Goal: Task Accomplishment & Management: Use online tool/utility

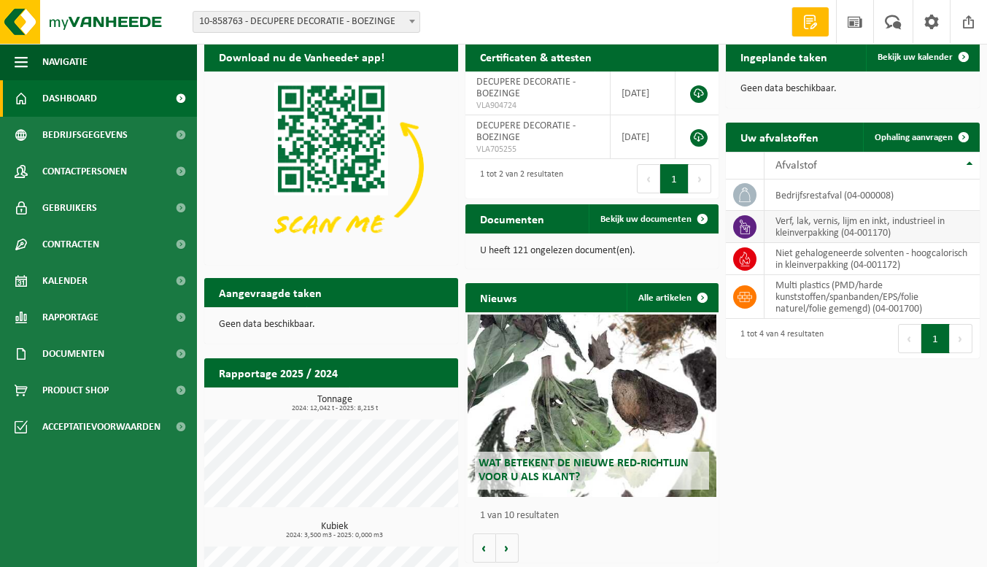
scroll to position [50, 0]
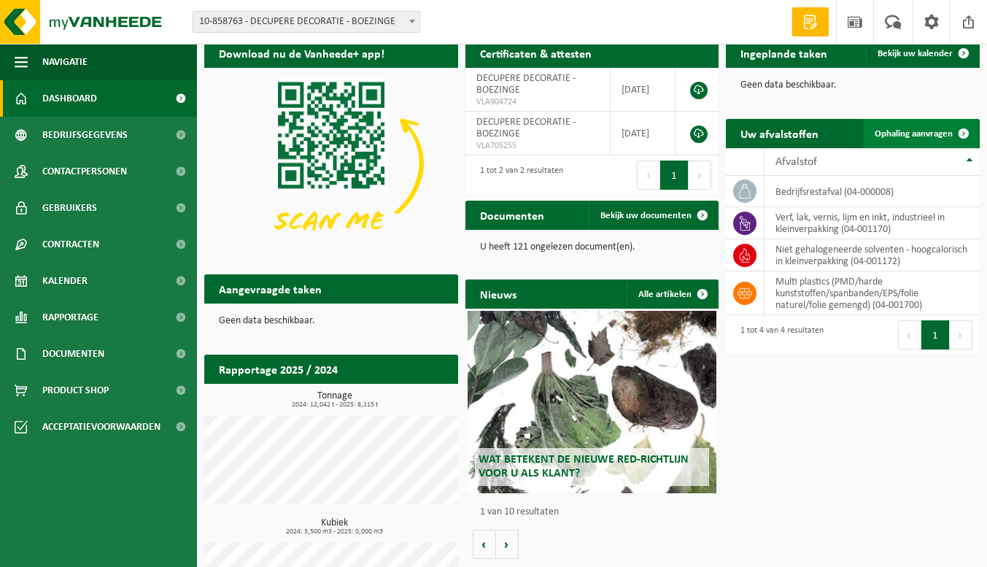
click at [924, 124] on link "Ophaling aanvragen" at bounding box center [920, 133] width 115 height 29
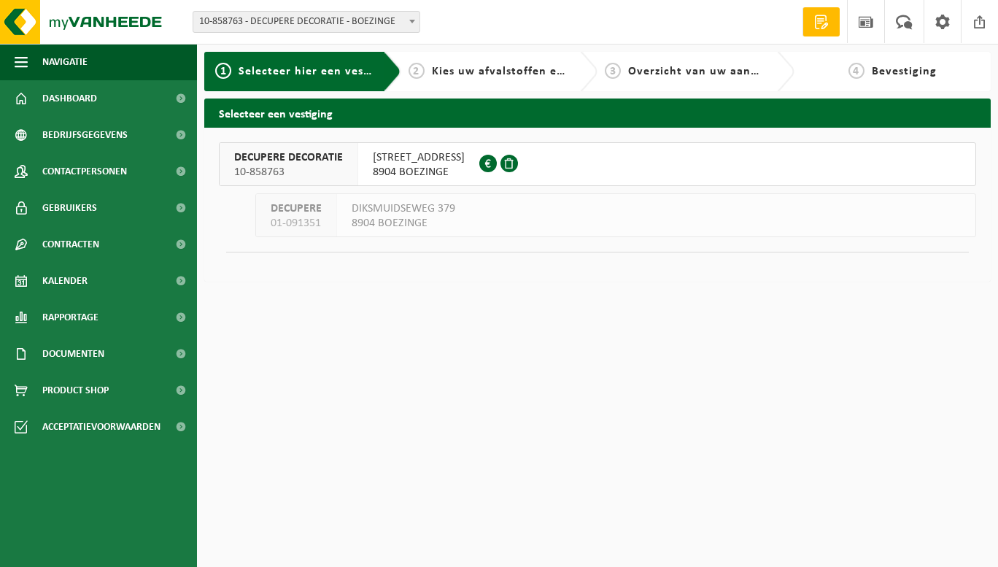
click at [442, 169] on span "8904 BOEZINGE" at bounding box center [419, 172] width 92 height 15
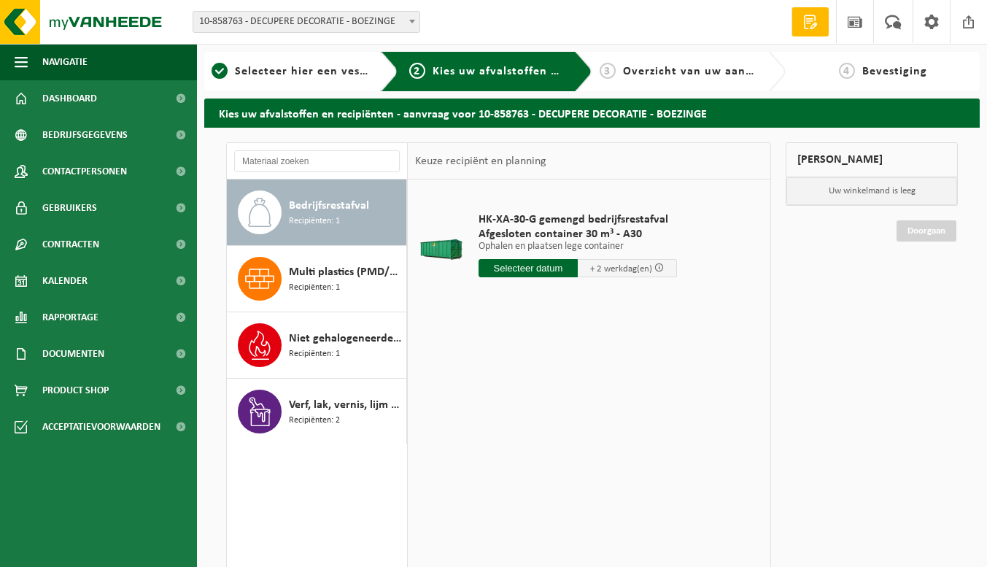
click at [550, 266] on input "text" at bounding box center [527, 268] width 99 height 18
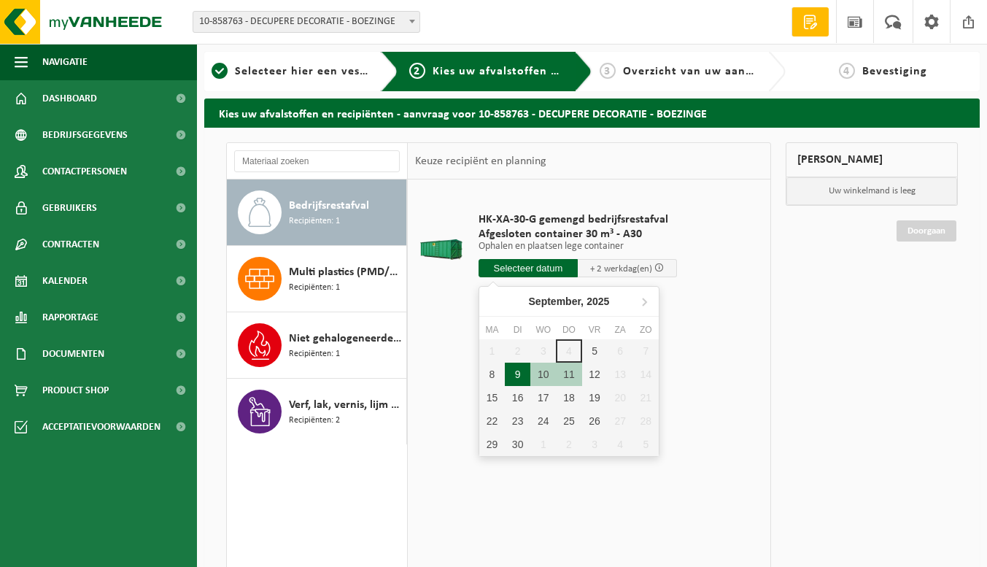
click at [522, 372] on div "9" at bounding box center [518, 373] width 26 height 23
type input "Van 2025-09-09"
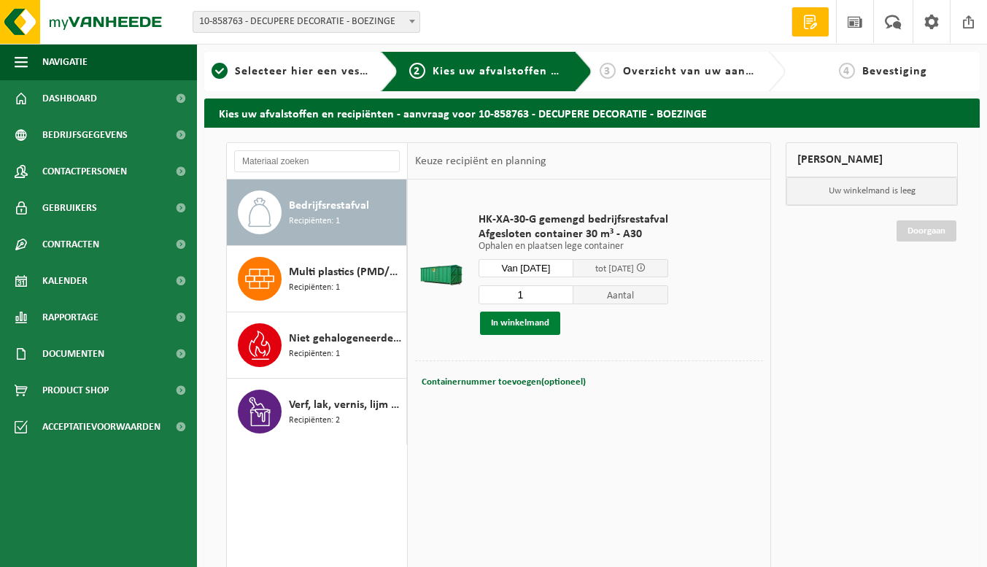
click at [541, 326] on button "In winkelmand" at bounding box center [520, 322] width 80 height 23
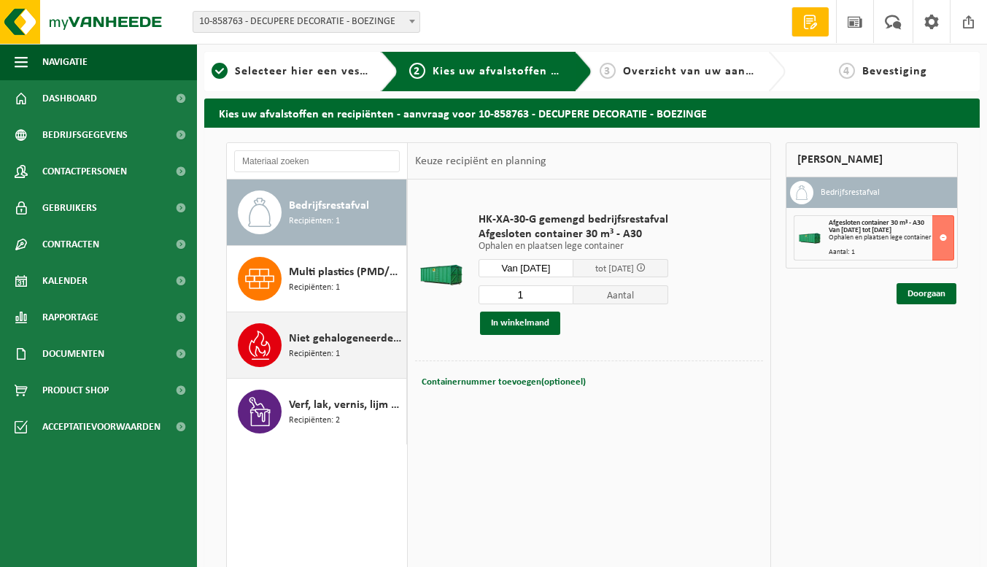
click at [328, 336] on span "Niet gehalogeneerde solventen - hoogcalorisch in kleinverpakking" at bounding box center [346, 339] width 114 height 18
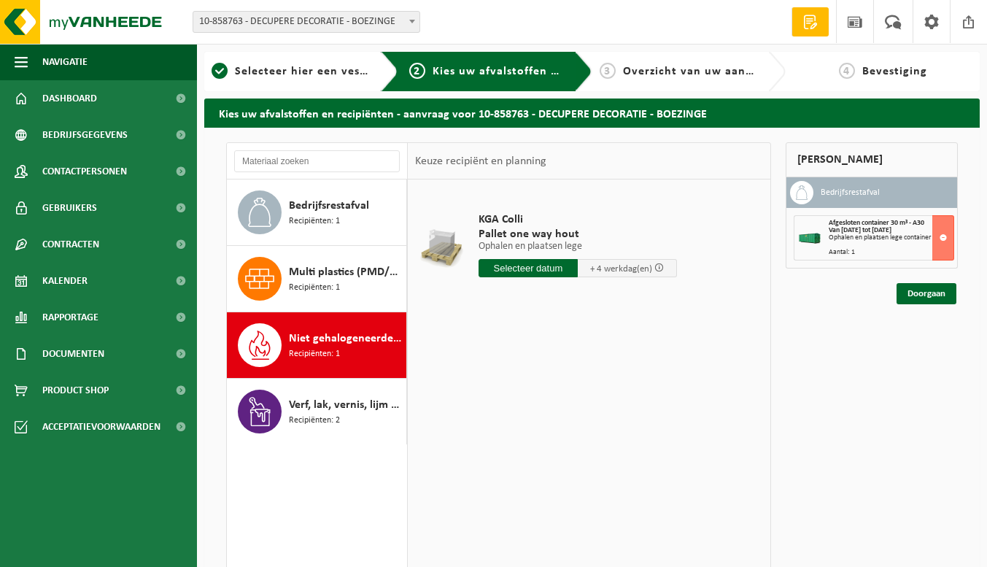
click at [557, 266] on input "text" at bounding box center [527, 268] width 99 height 18
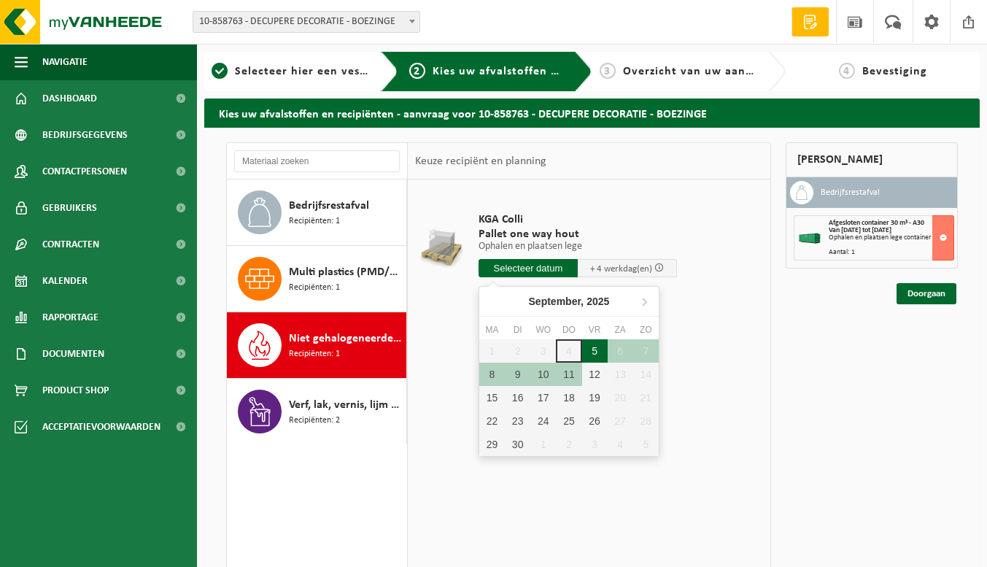
click at [583, 345] on div "5" at bounding box center [595, 350] width 26 height 23
type input "Van 2025-09-05"
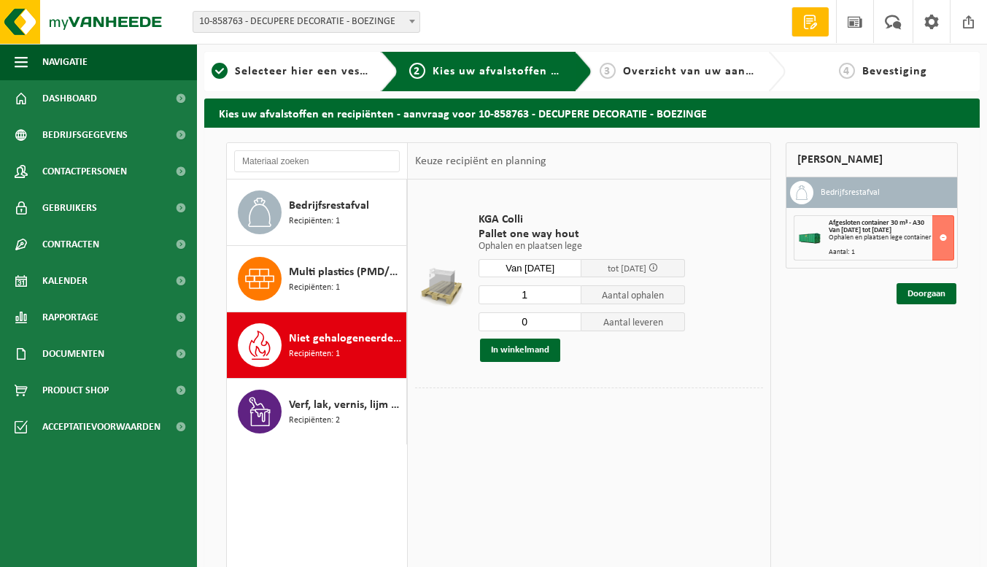
type input "0"
click at [570, 327] on input "0" at bounding box center [530, 321] width 104 height 19
click at [521, 354] on button "In winkelmand" at bounding box center [520, 349] width 80 height 23
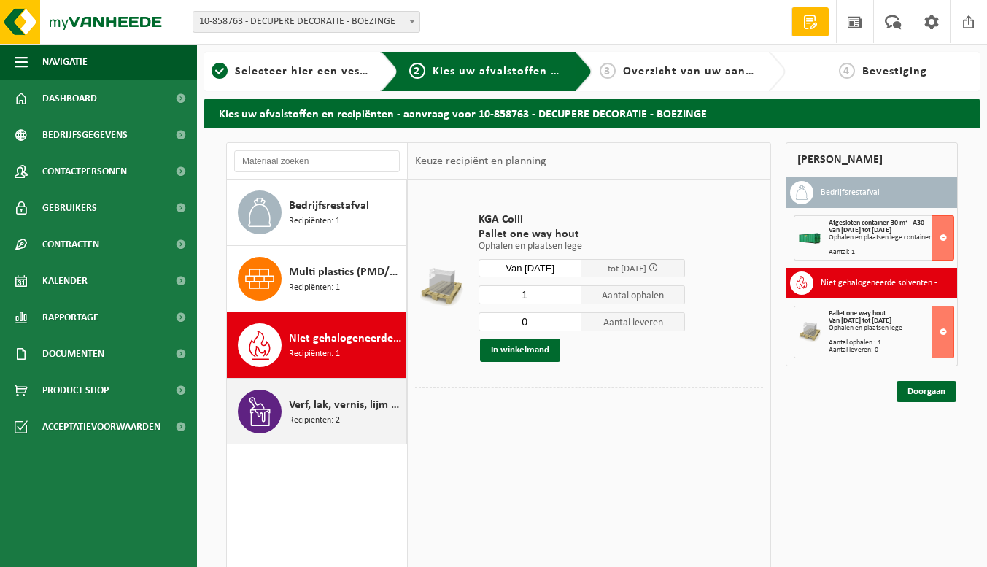
click at [308, 420] on span "Recipiënten: 2" at bounding box center [314, 421] width 51 height 14
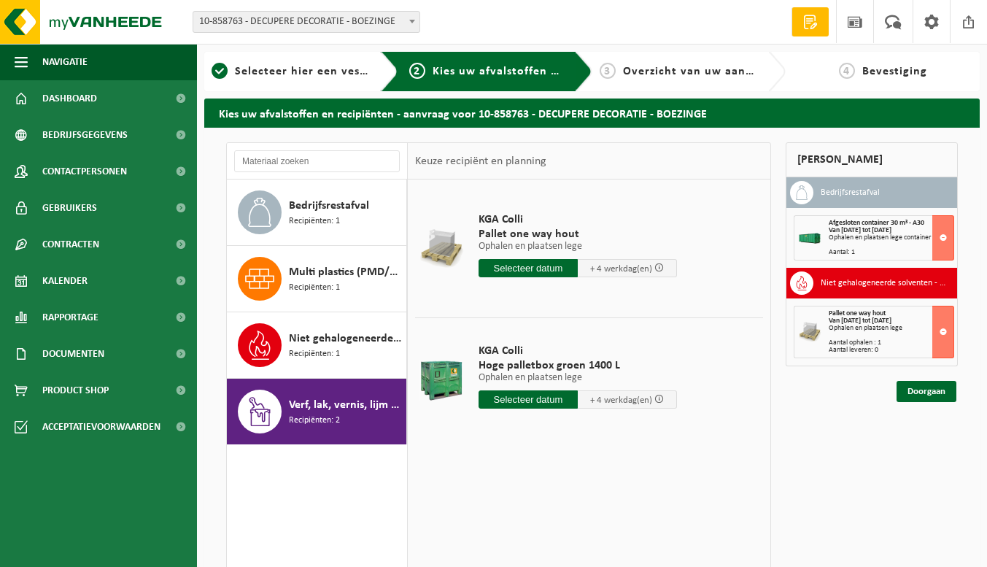
click at [508, 273] on input "text" at bounding box center [527, 268] width 99 height 18
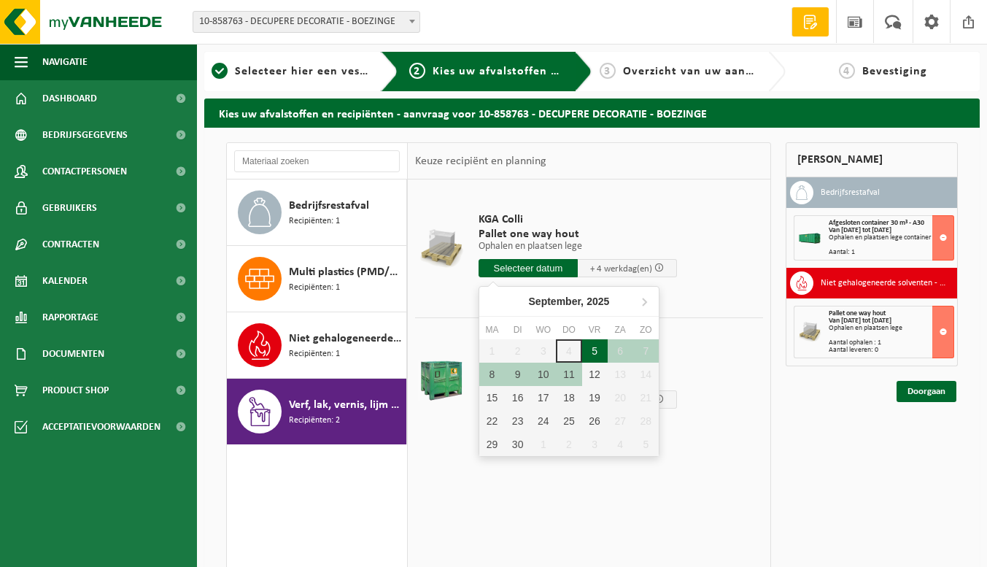
click at [583, 359] on div "5" at bounding box center [595, 350] width 26 height 23
type input "Van 2025-09-05"
type input "2025-09-05"
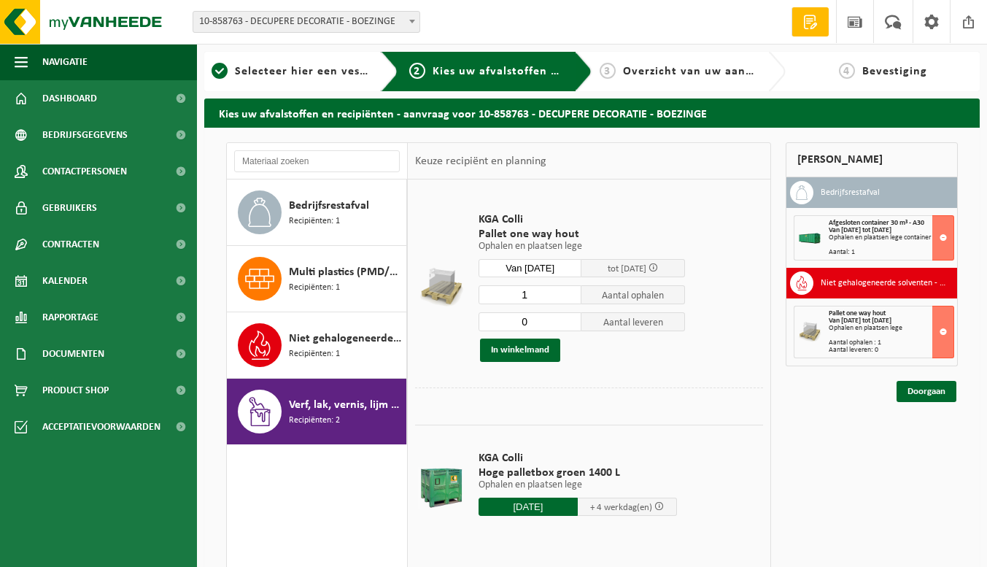
type input "0"
click at [573, 325] on input "0" at bounding box center [530, 321] width 104 height 19
click at [525, 352] on button "In winkelmand" at bounding box center [520, 349] width 80 height 23
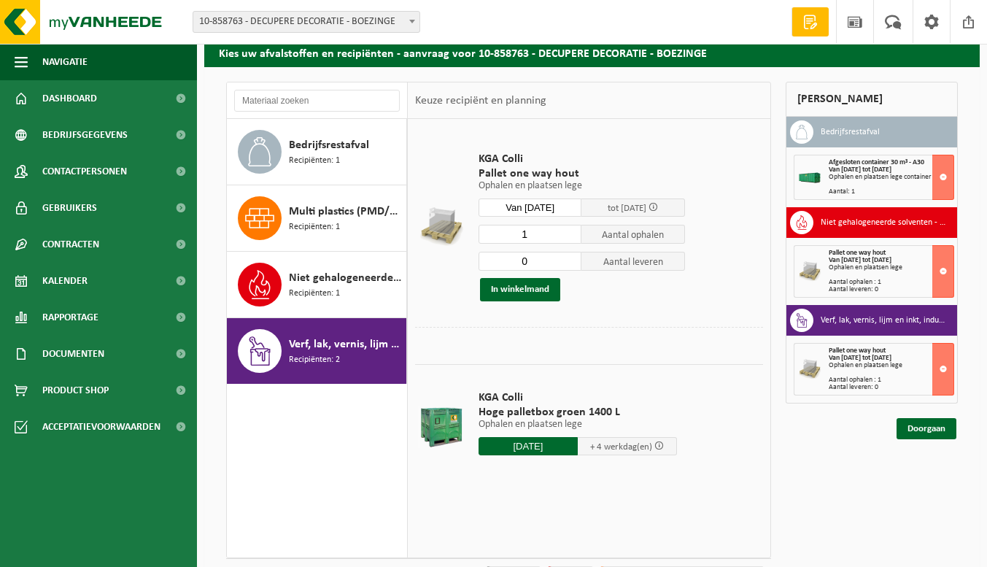
scroll to position [146, 0]
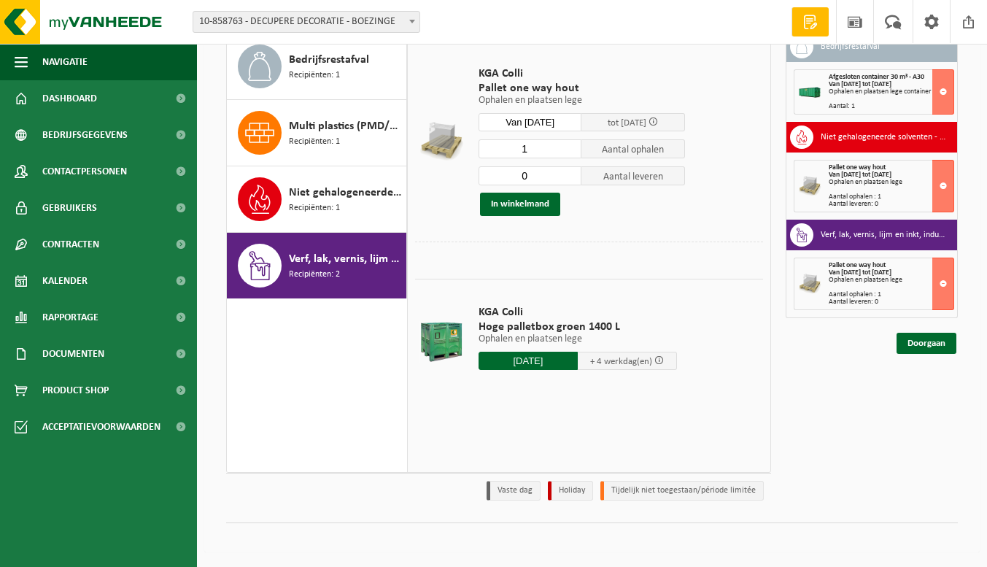
click at [543, 364] on input "2025-09-05" at bounding box center [527, 361] width 99 height 18
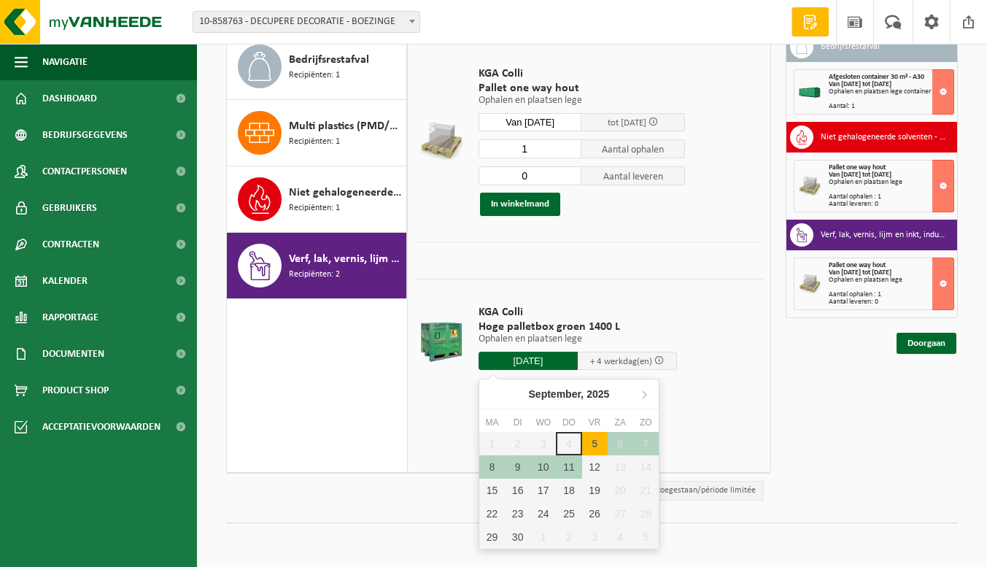
click at [594, 440] on div "5" at bounding box center [595, 443] width 26 height 23
click at [588, 443] on div "5" at bounding box center [595, 443] width 26 height 23
type input "Van 2025-09-05"
type input "2025-09-05"
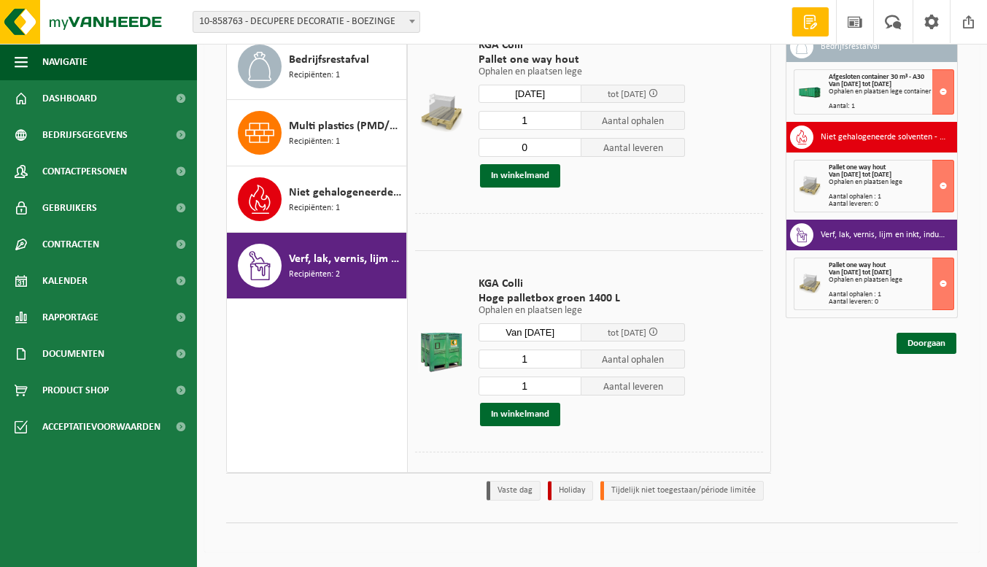
scroll to position [44, 0]
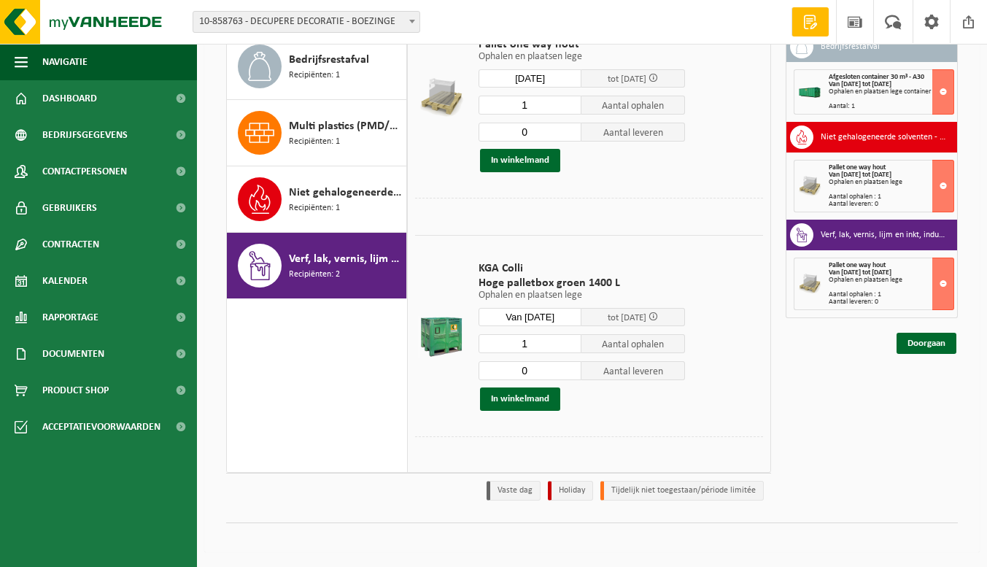
type input "0"
click at [567, 376] on input "0" at bounding box center [530, 370] width 104 height 19
click at [527, 403] on button "In winkelmand" at bounding box center [520, 398] width 80 height 23
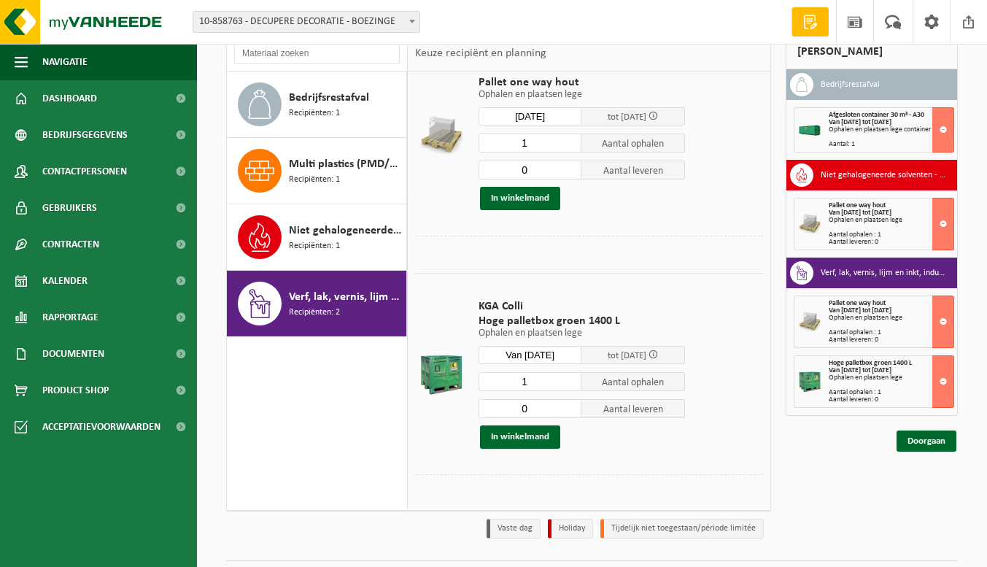
scroll to position [146, 0]
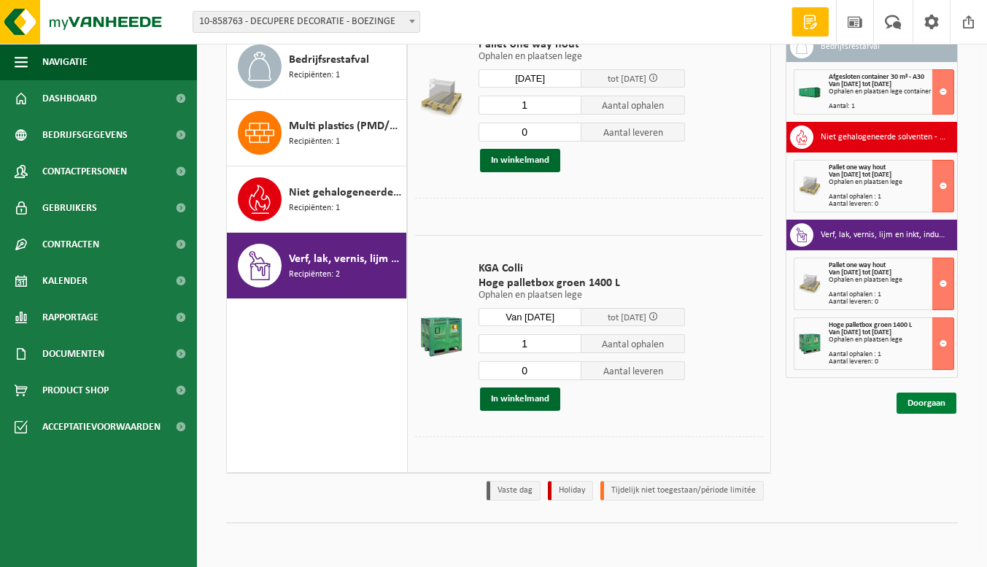
click at [925, 401] on link "Doorgaan" at bounding box center [926, 402] width 60 height 21
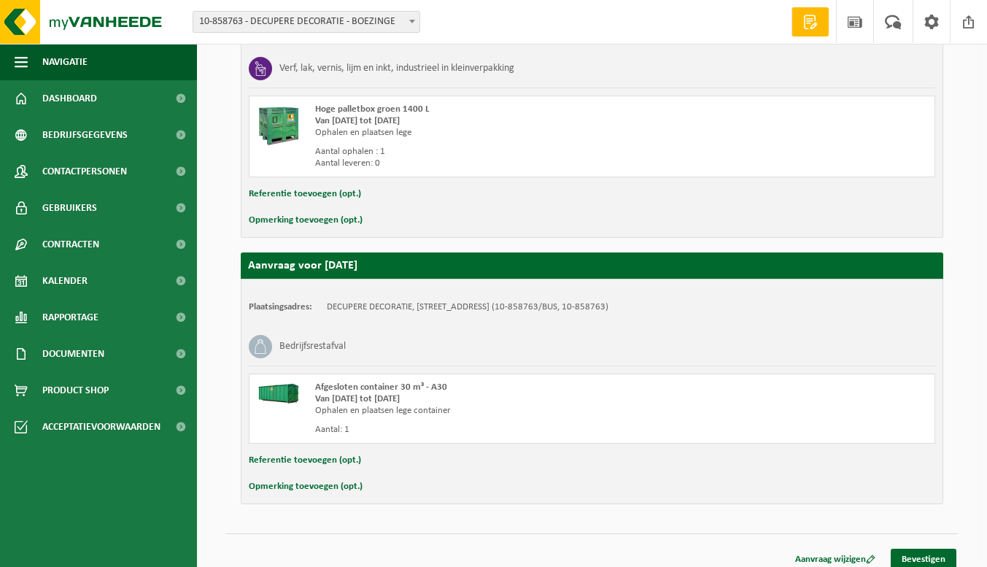
scroll to position [607, 0]
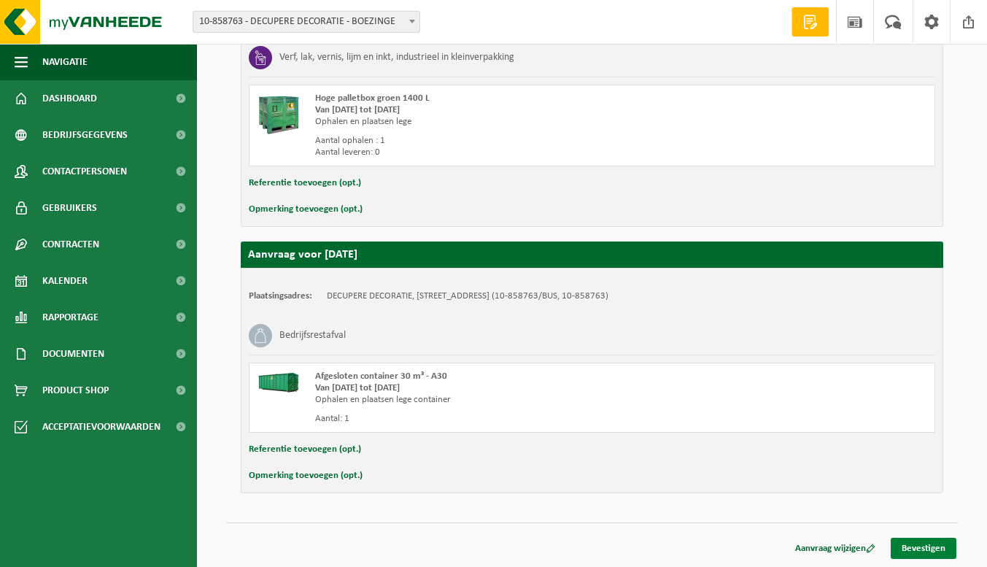
click at [917, 554] on link "Bevestigen" at bounding box center [923, 548] width 66 height 21
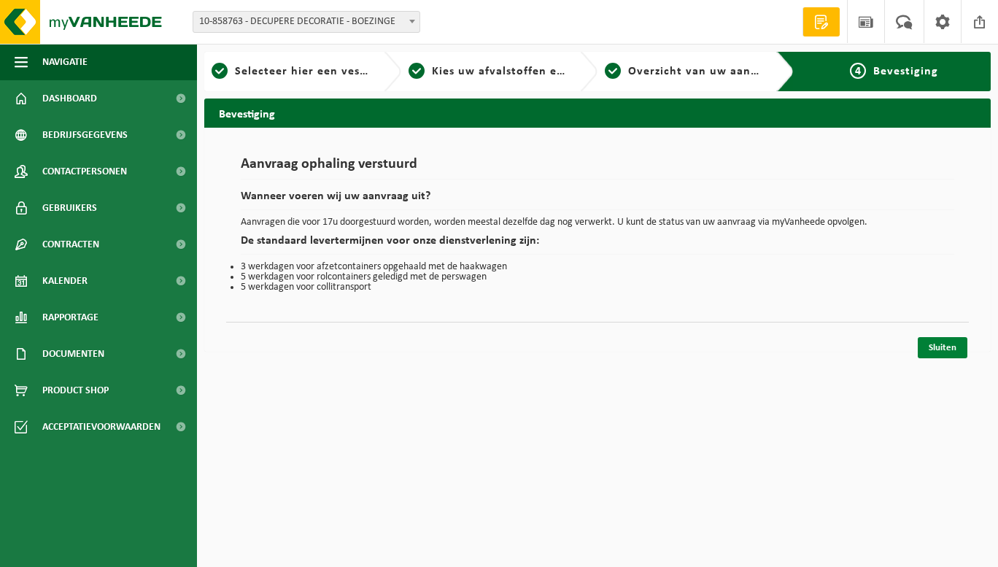
click at [949, 345] on link "Sluiten" at bounding box center [942, 347] width 50 height 21
